Goal: Navigation & Orientation: Find specific page/section

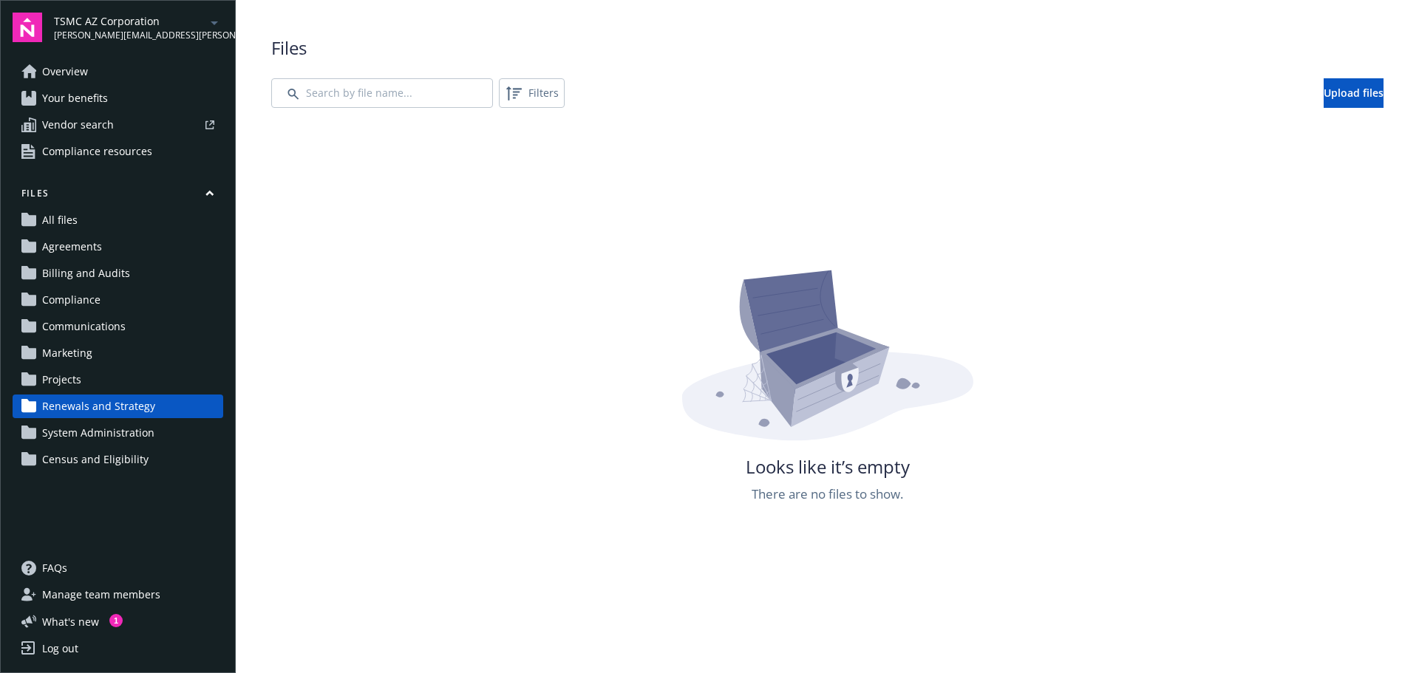
click at [84, 137] on span "Vendor search" at bounding box center [78, 125] width 72 height 24
click at [55, 76] on span "Overview" at bounding box center [65, 72] width 46 height 24
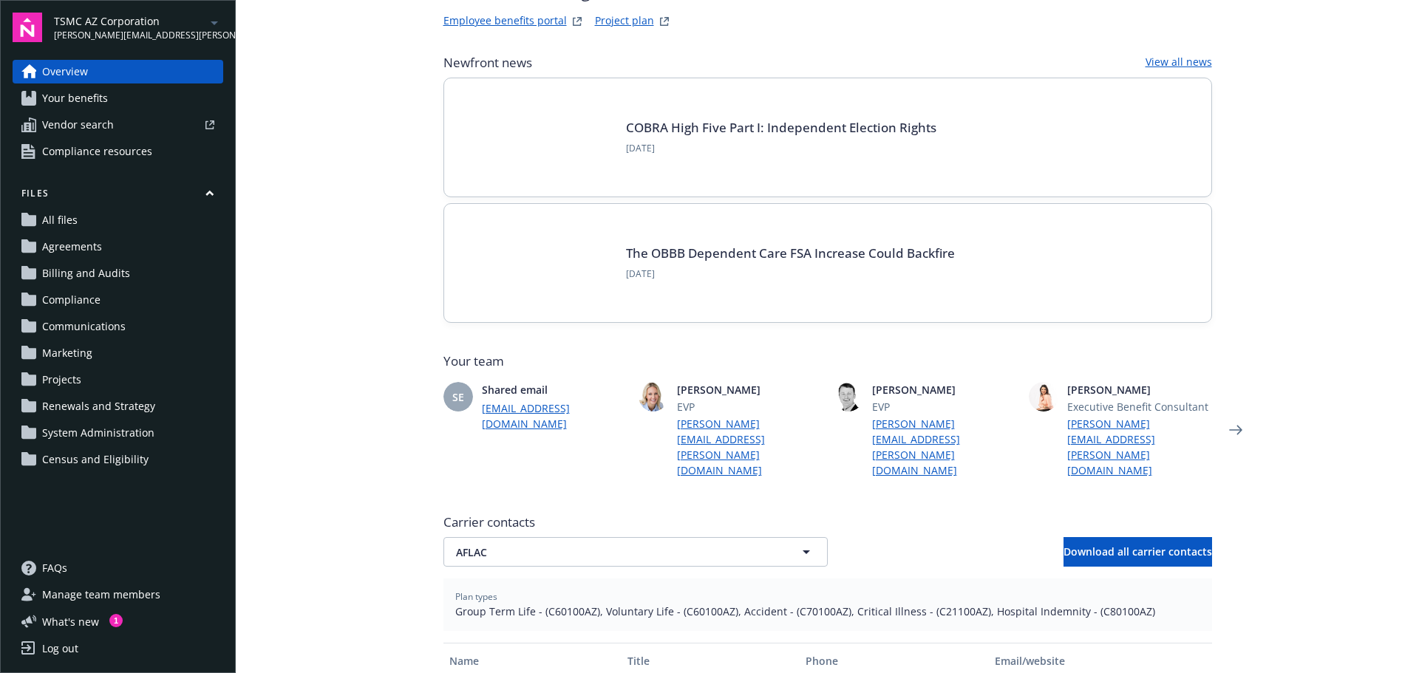
scroll to position [222, 0]
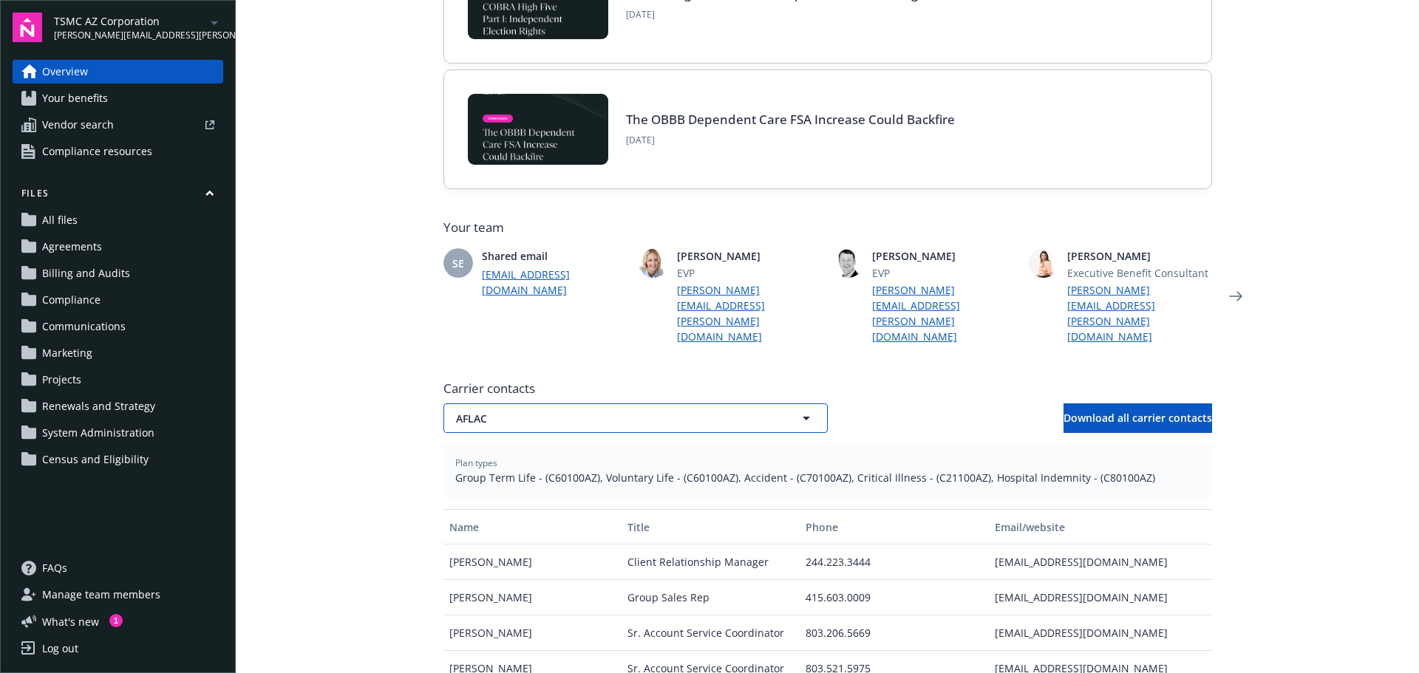
click at [495, 412] on span "AFLAC" at bounding box center [609, 419] width 307 height 16
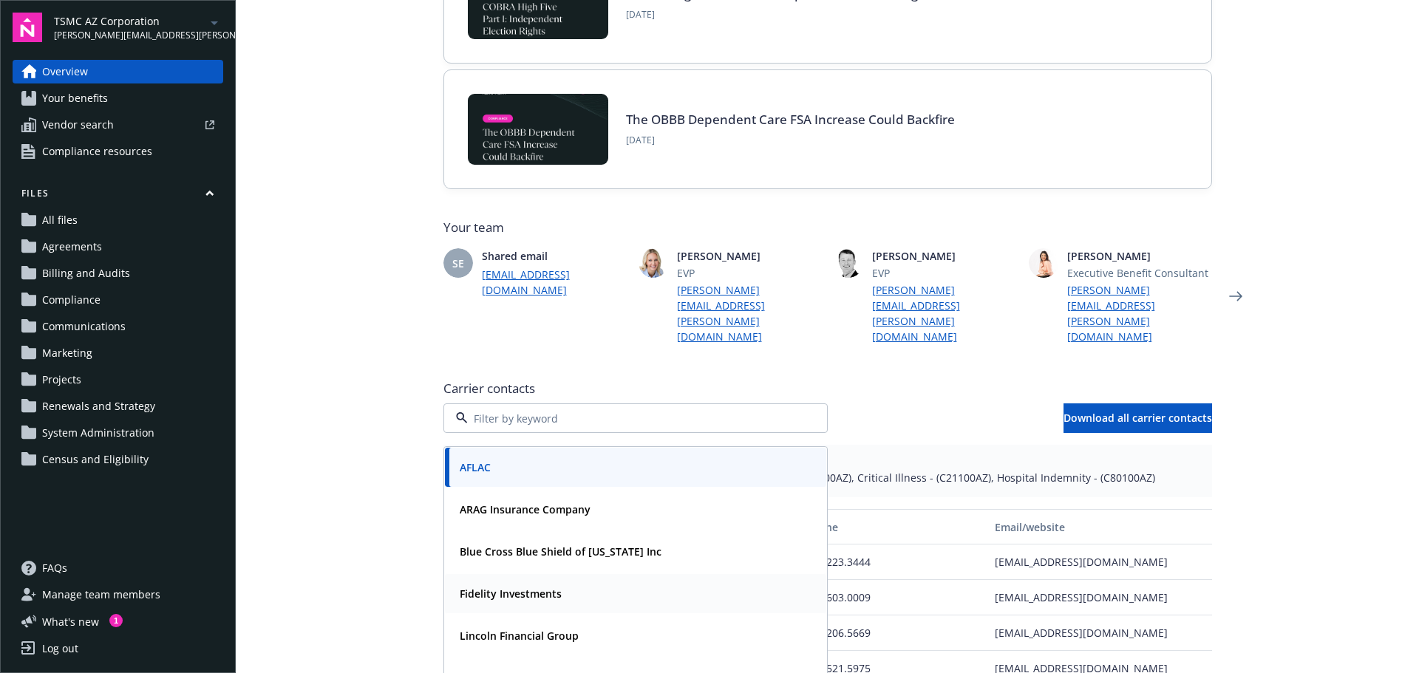
click at [478, 587] on strong "Fidelity Investments" at bounding box center [511, 594] width 102 height 14
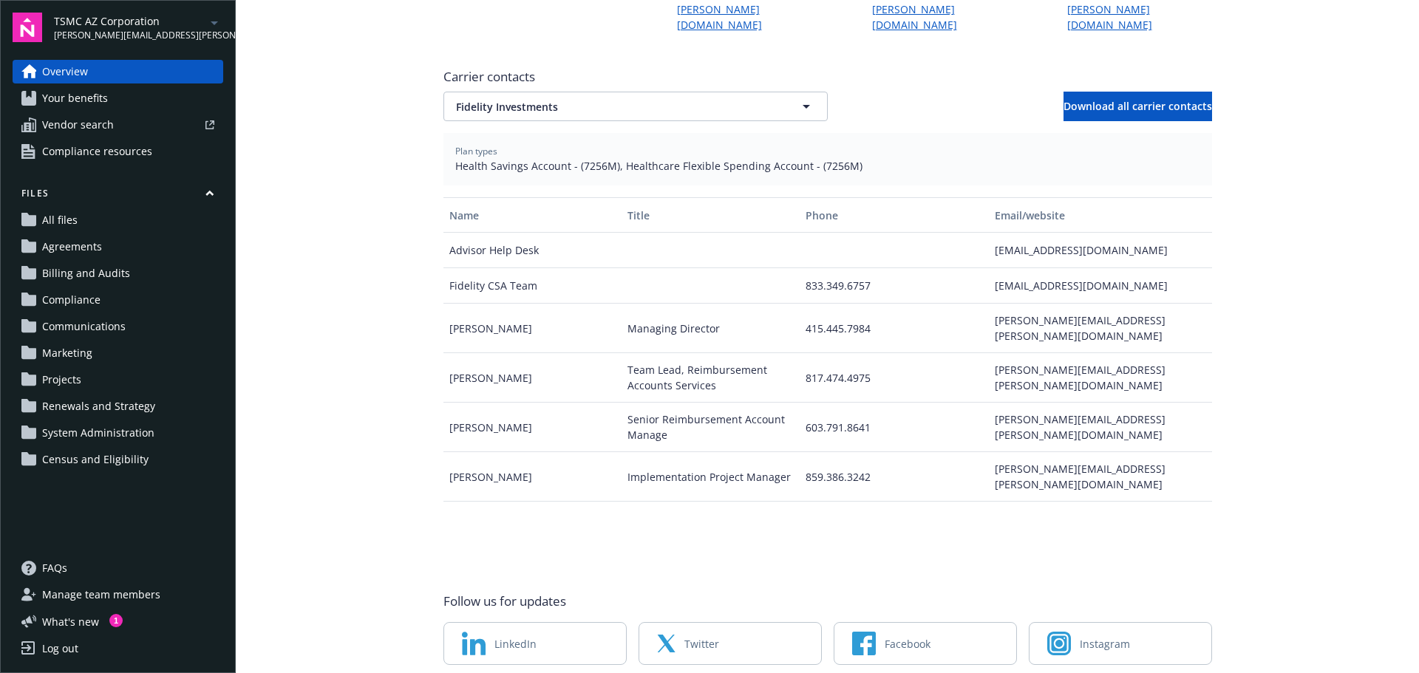
scroll to position [592, 0]
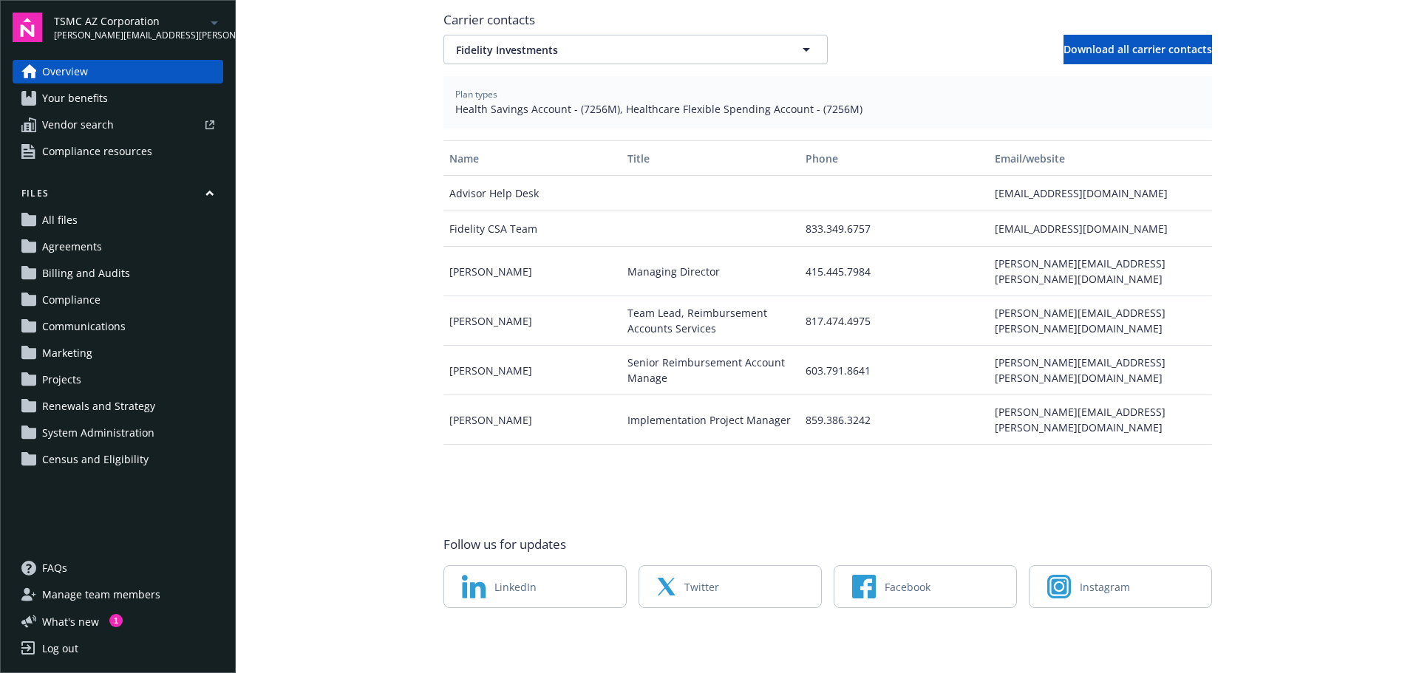
click at [75, 110] on span "Your benefits" at bounding box center [75, 98] width 66 height 24
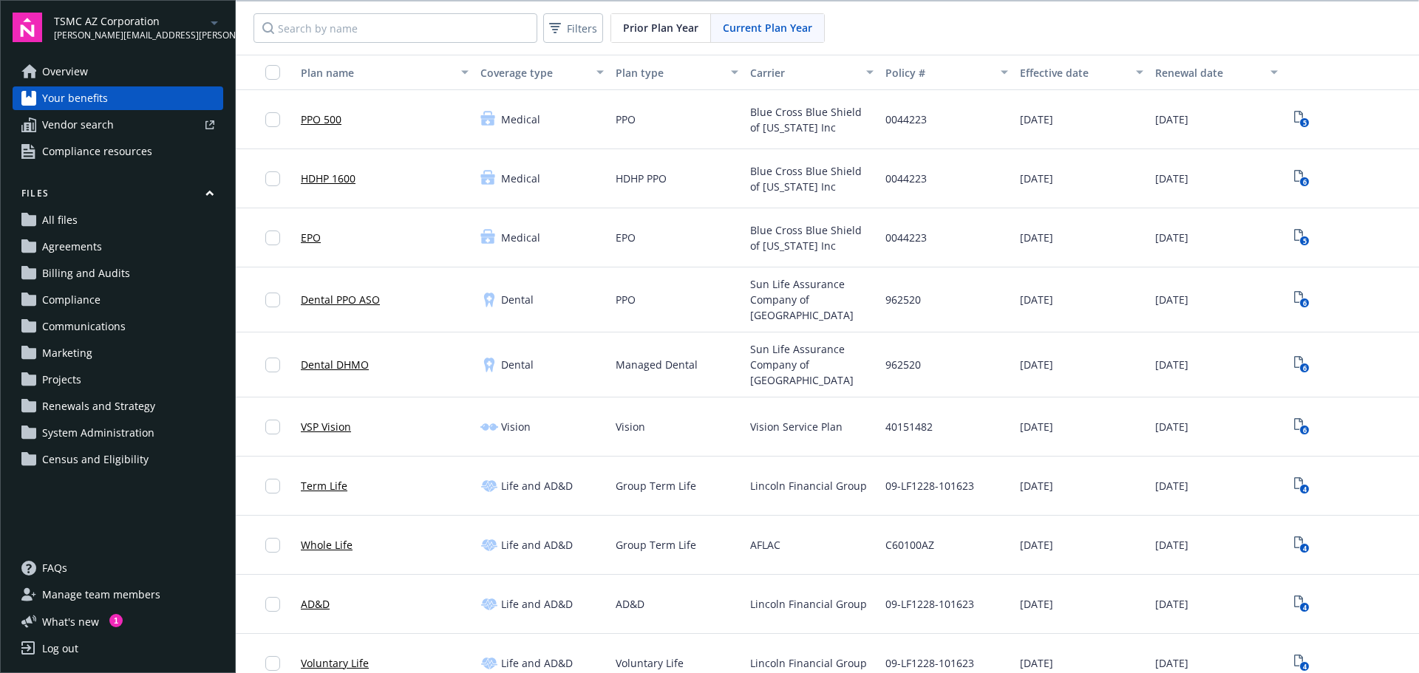
click at [71, 84] on span "Overview" at bounding box center [65, 72] width 46 height 24
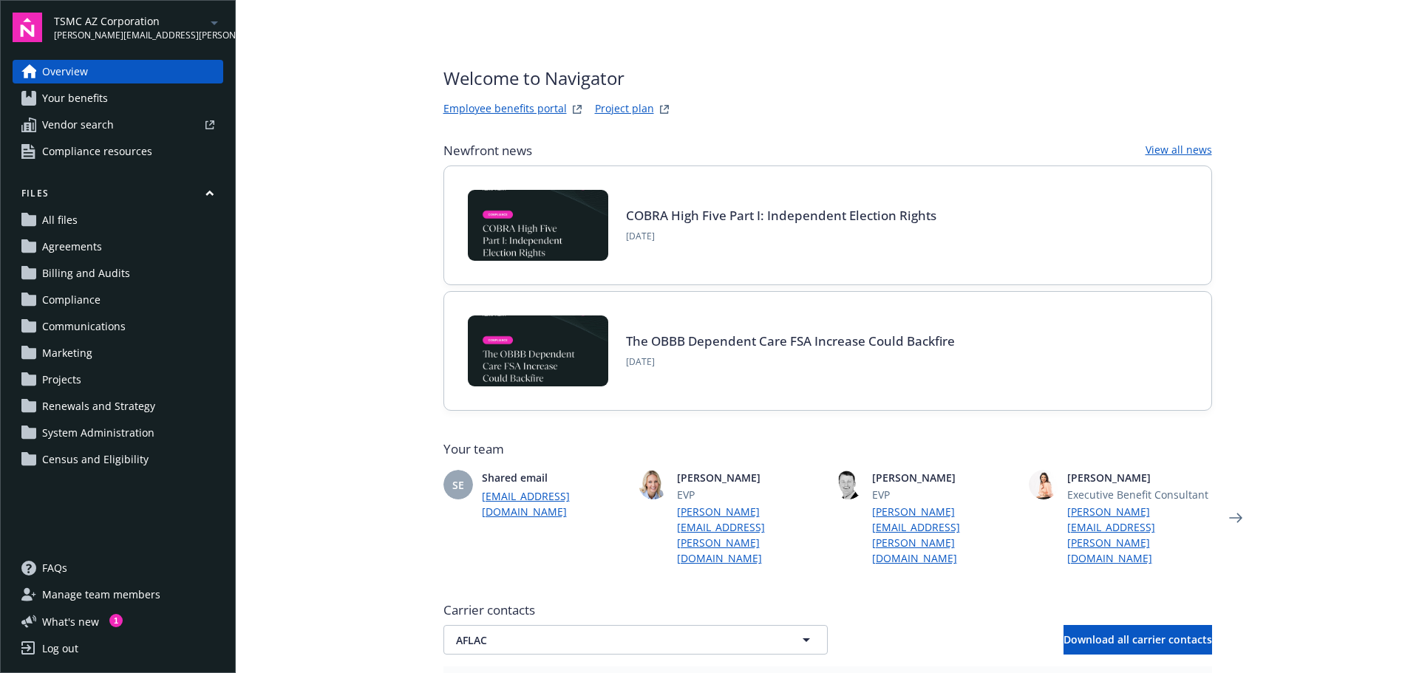
click at [455, 105] on link "Employee benefits portal" at bounding box center [505, 110] width 123 height 18
click at [67, 110] on span "Your benefits" at bounding box center [75, 98] width 66 height 24
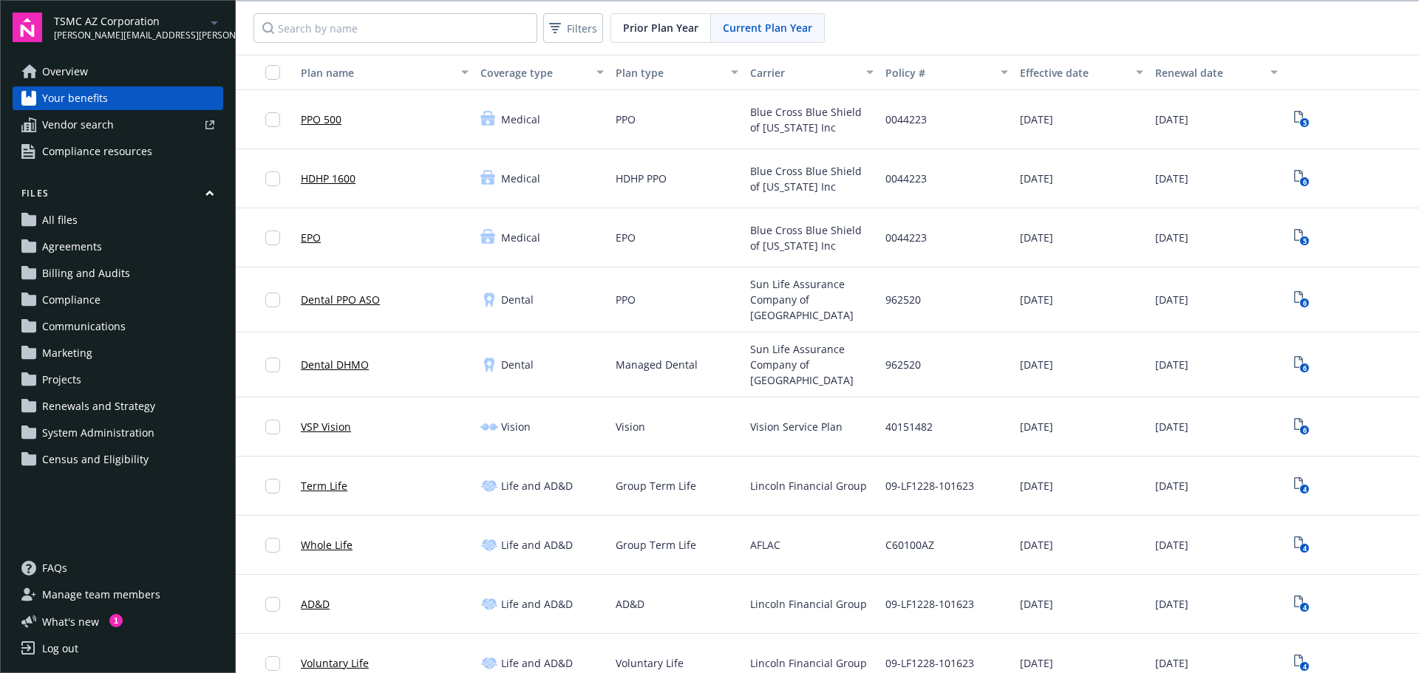
click at [67, 81] on span "Overview" at bounding box center [65, 72] width 46 height 24
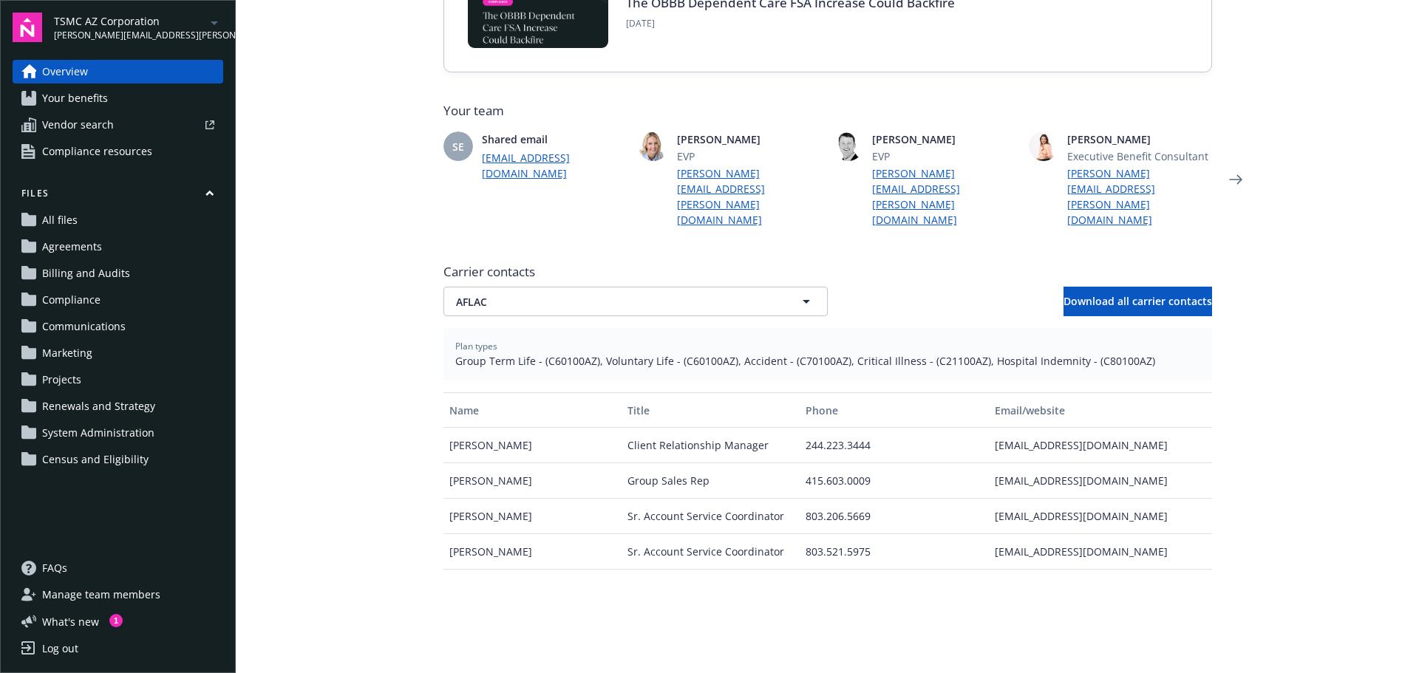
scroll to position [222, 0]
